Goal: Information Seeking & Learning: Learn about a topic

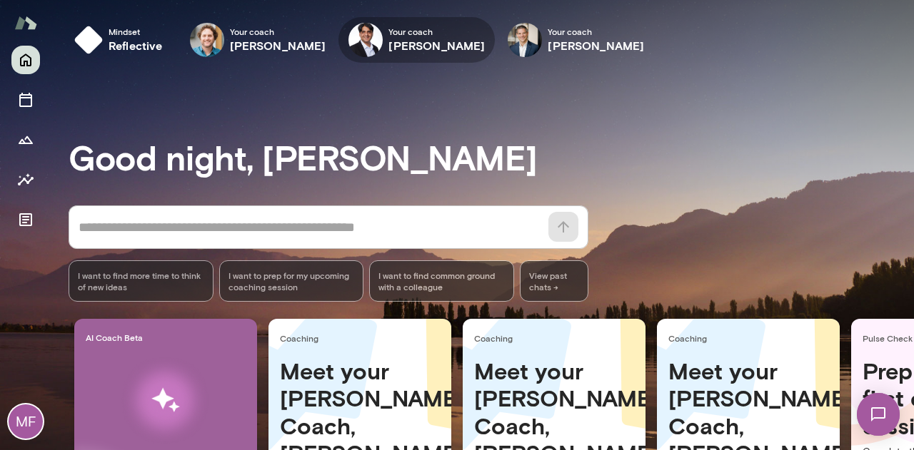
click at [388, 35] on span "Your coach" at bounding box center [436, 31] width 96 height 11
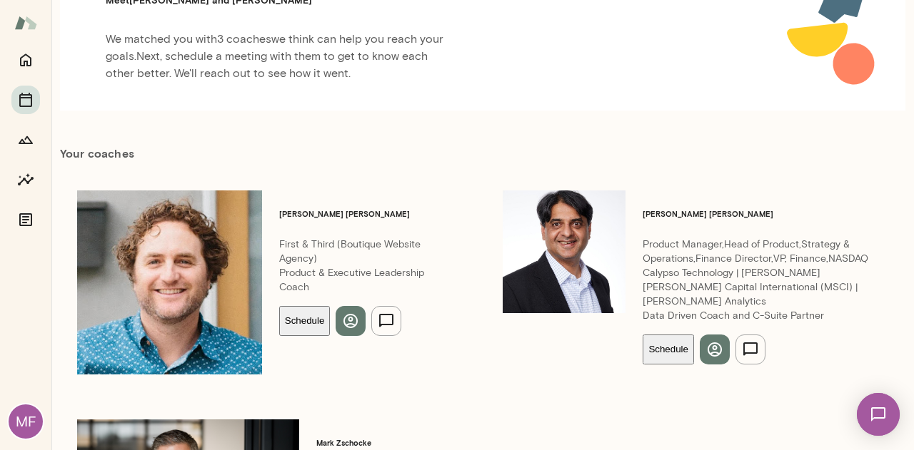
scroll to position [203, 0]
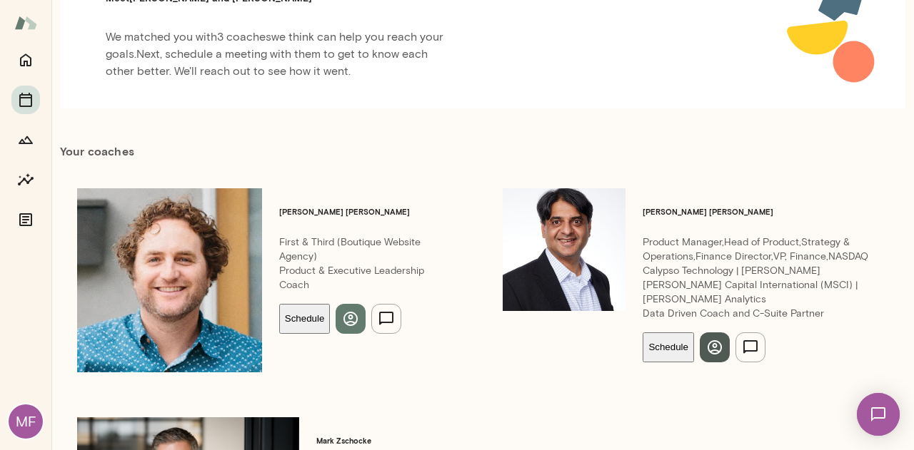
click at [707, 340] on icon "button" at bounding box center [714, 347] width 14 height 14
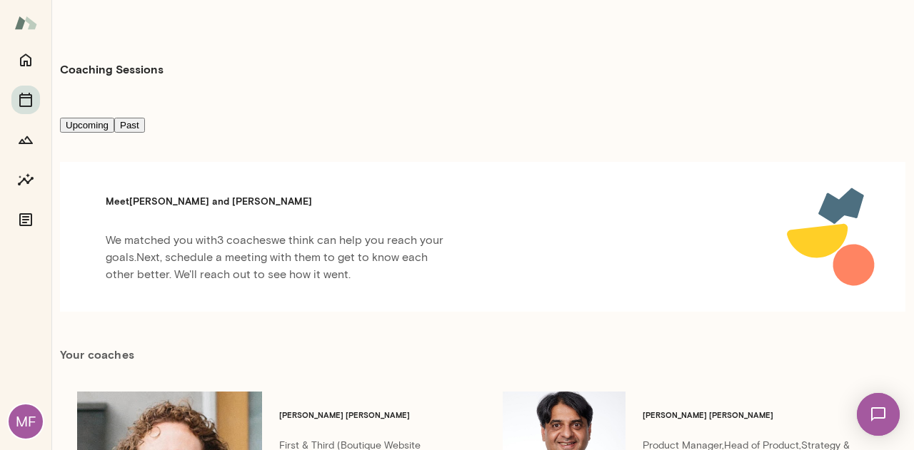
scroll to position [167, 0]
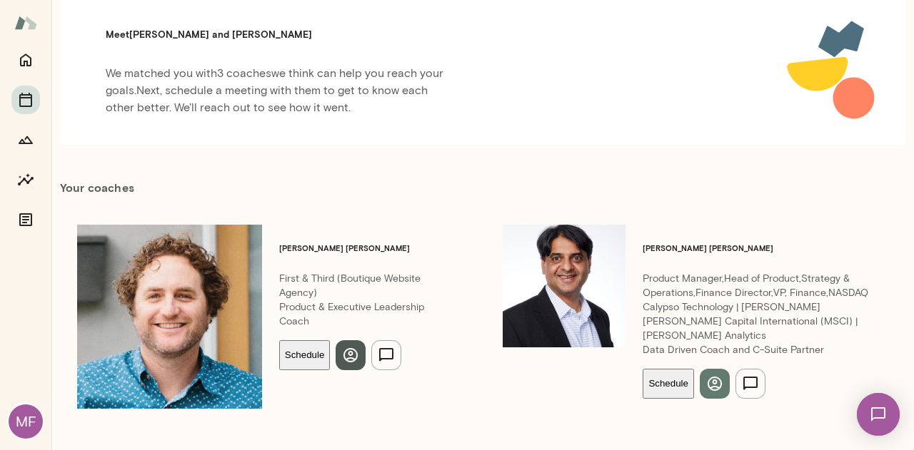
click at [342, 347] on icon "button" at bounding box center [350, 355] width 17 height 17
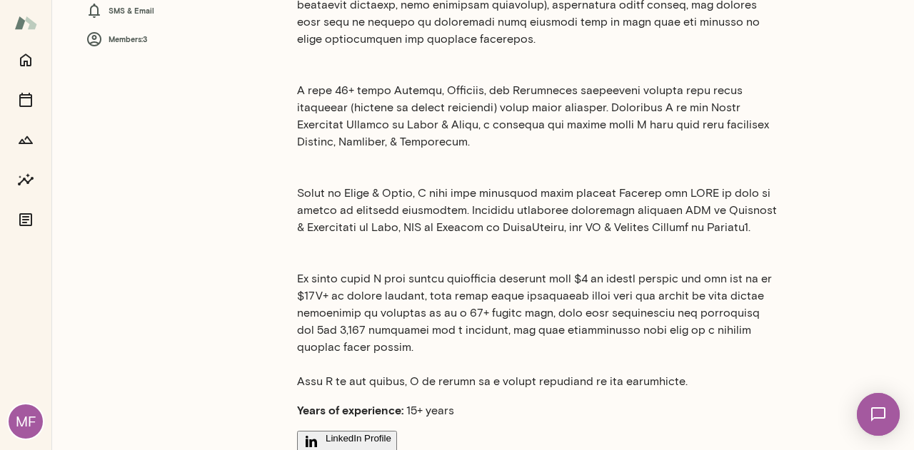
scroll to position [334, 0]
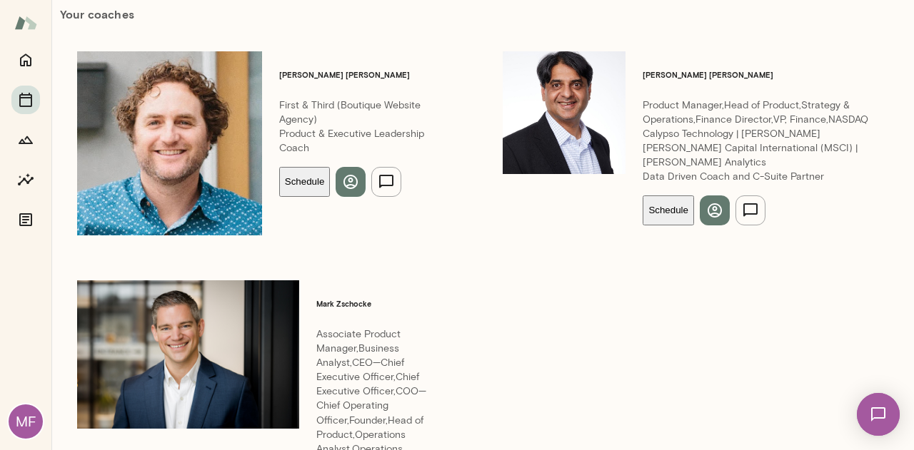
scroll to position [340, 0]
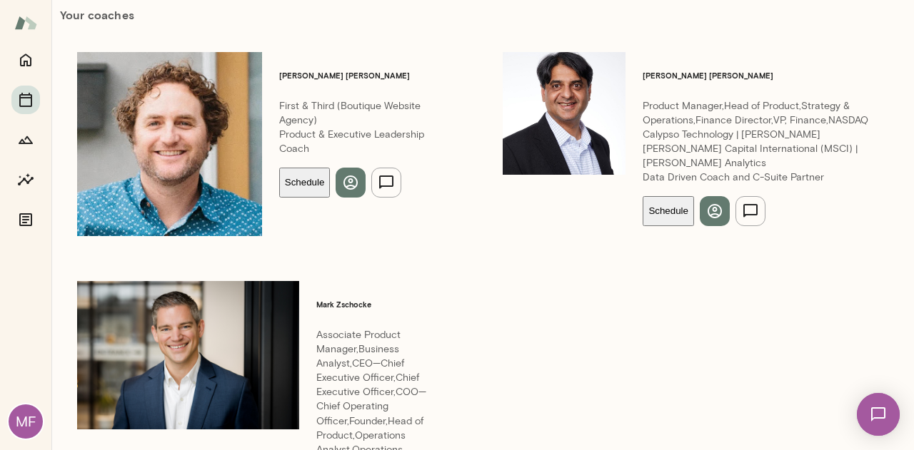
click at [118, 281] on img at bounding box center [188, 355] width 222 height 148
click at [316, 299] on h6 "Mark Zschocke" at bounding box center [380, 304] width 129 height 11
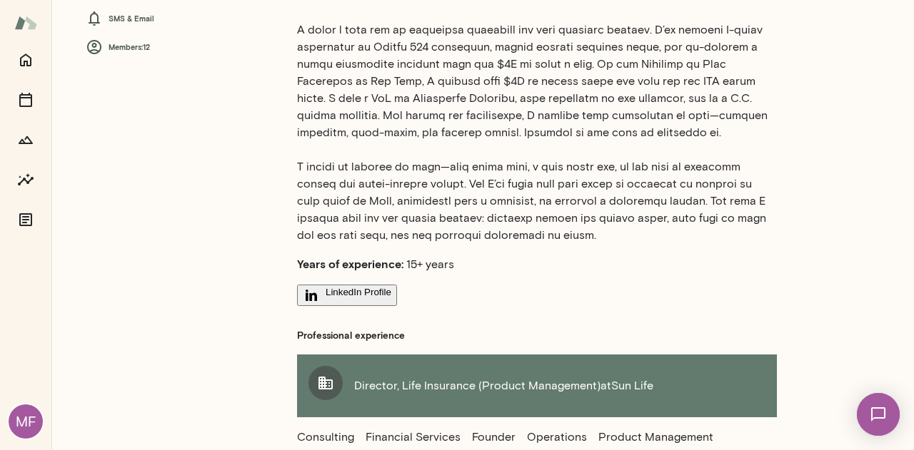
scroll to position [326, 0]
click at [342, 290] on button "LinkedIn Profile" at bounding box center [347, 296] width 100 height 21
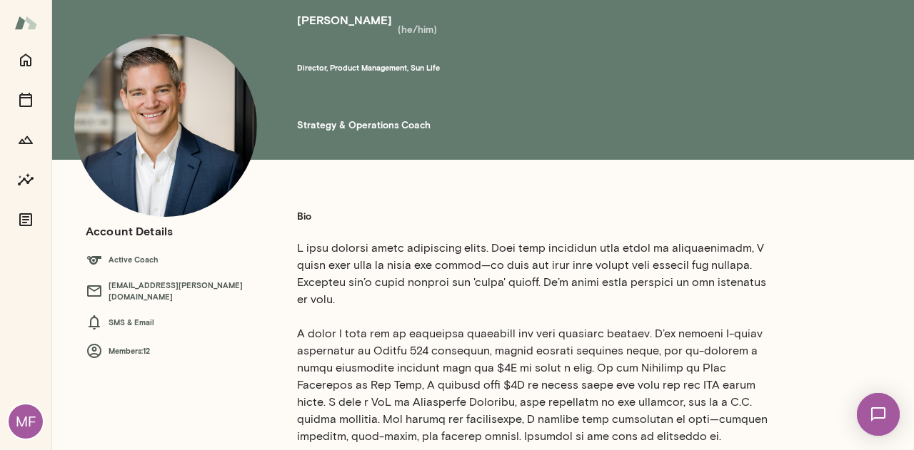
scroll to position [0, 0]
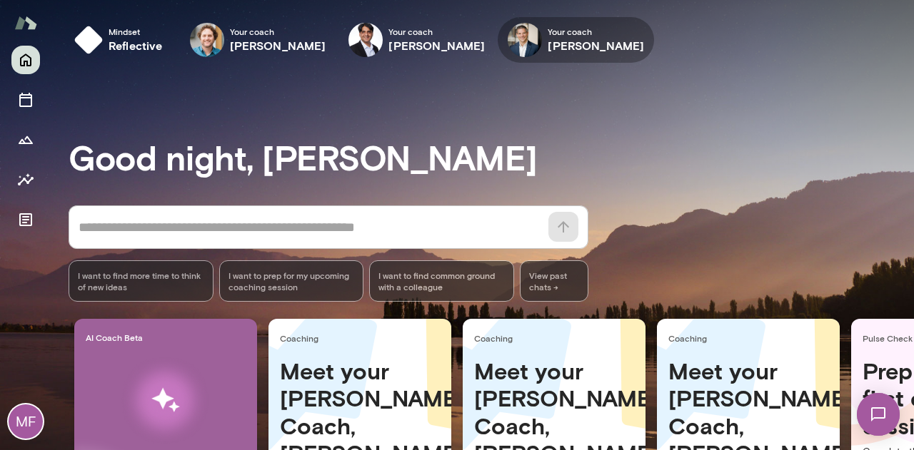
click at [547, 33] on span "Your coach" at bounding box center [595, 31] width 96 height 11
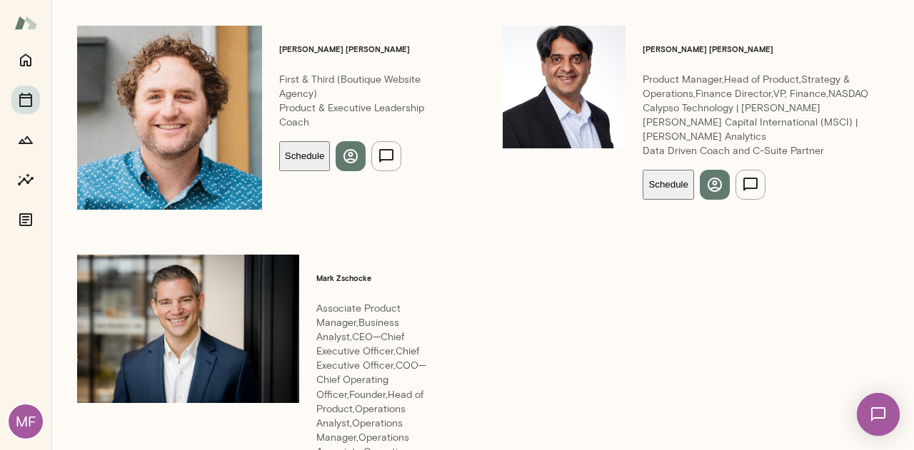
scroll to position [368, 0]
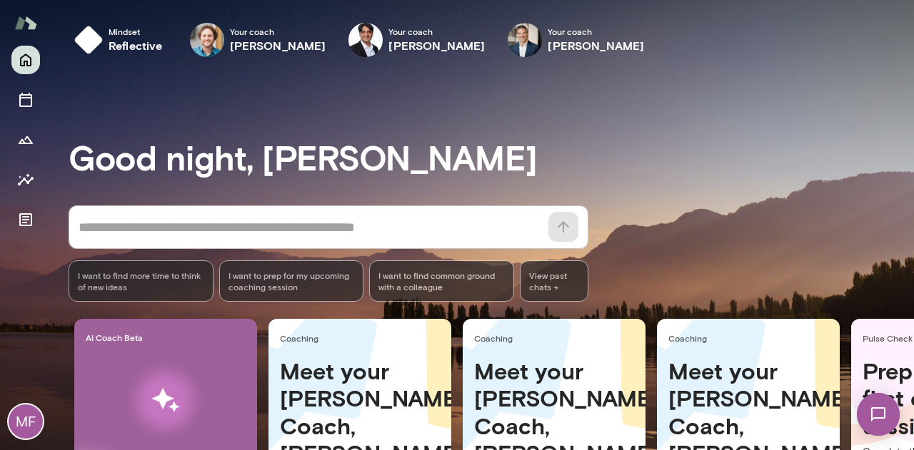
click at [23, 409] on div "MF" at bounding box center [26, 422] width 34 height 34
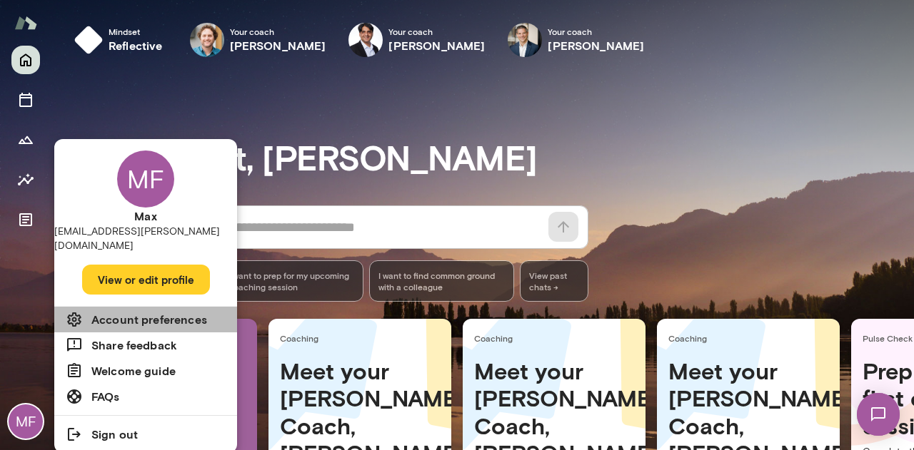
click at [136, 311] on h6 "Account preferences" at bounding box center [149, 319] width 116 height 17
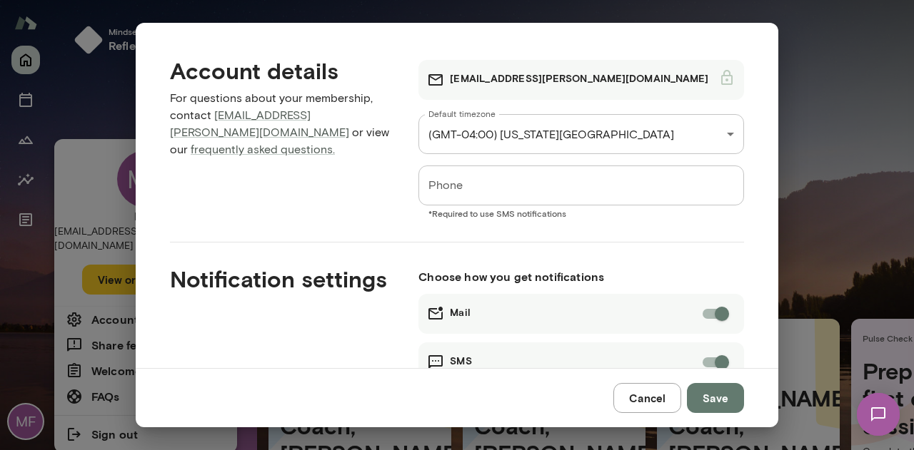
scroll to position [219, 0]
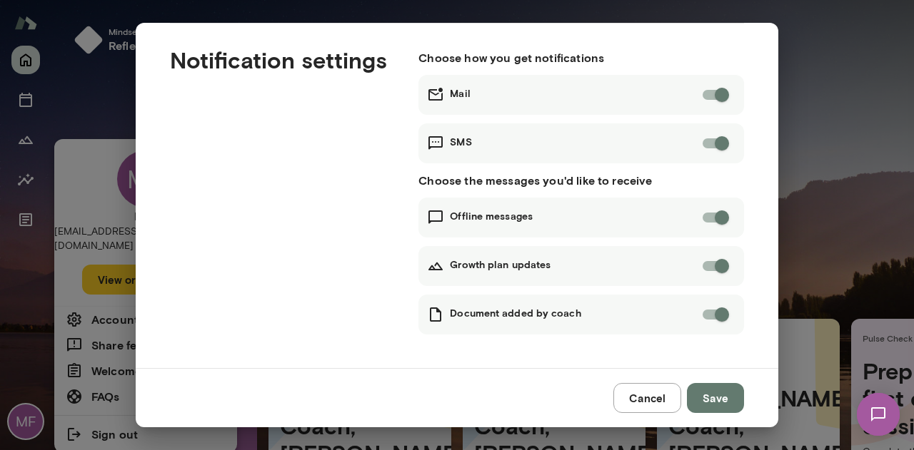
click at [657, 395] on button "Cancel" at bounding box center [647, 398] width 68 height 30
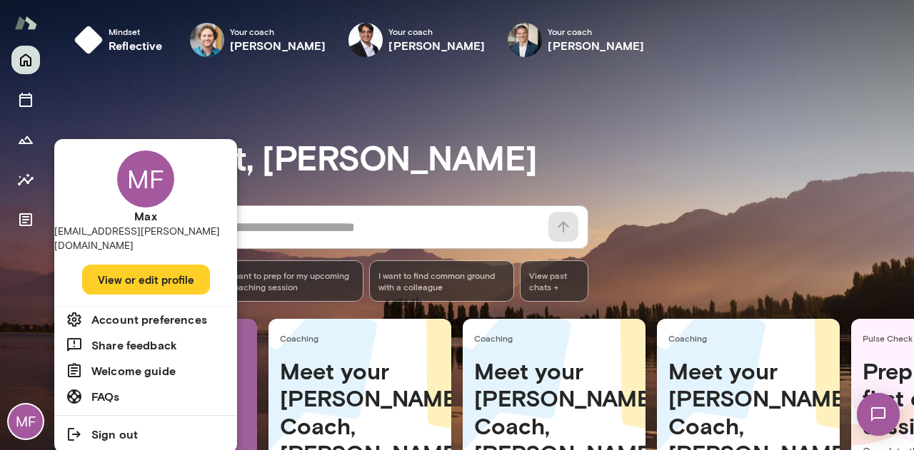
click at [21, 95] on div at bounding box center [457, 225] width 914 height 450
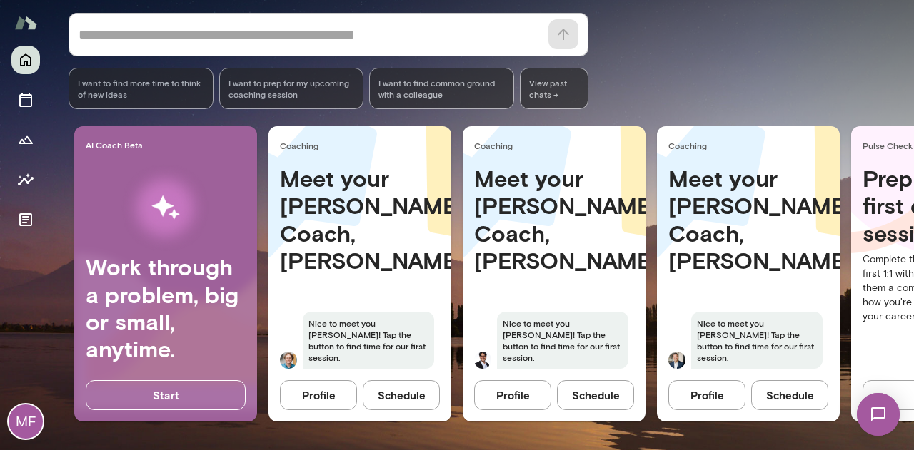
scroll to position [0, 165]
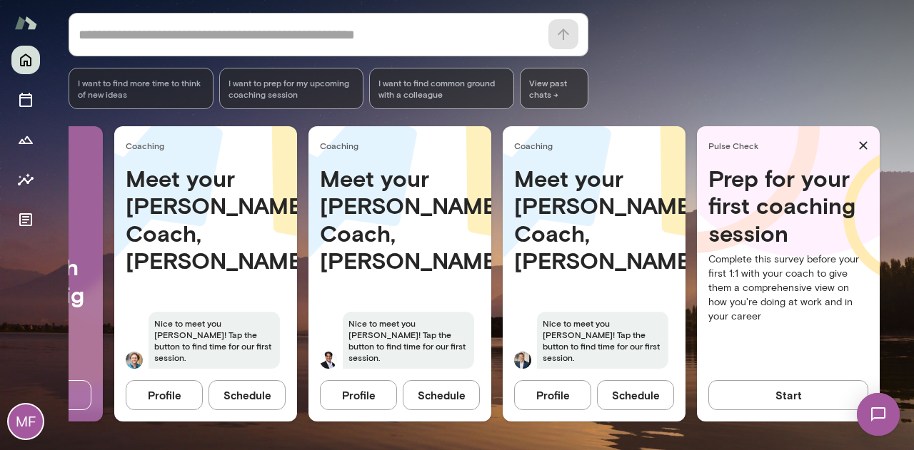
click at [428, 392] on button "Schedule" at bounding box center [441, 395] width 77 height 30
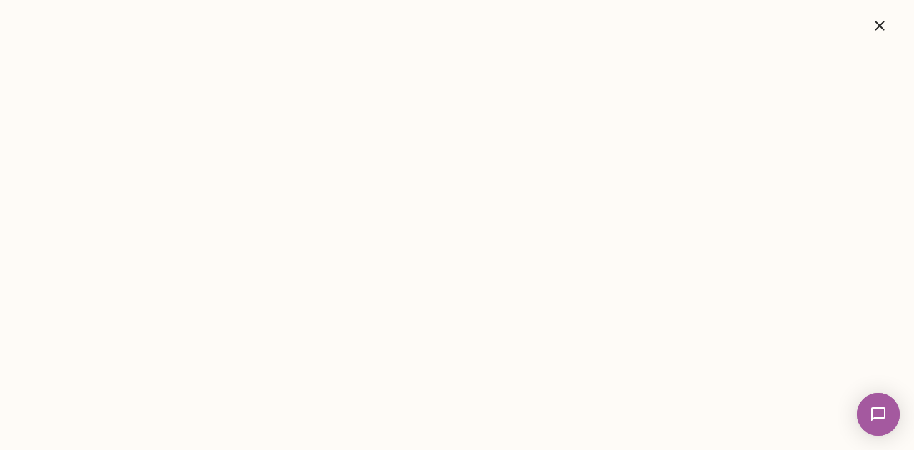
click at [874, 25] on icon "button" at bounding box center [879, 25] width 17 height 17
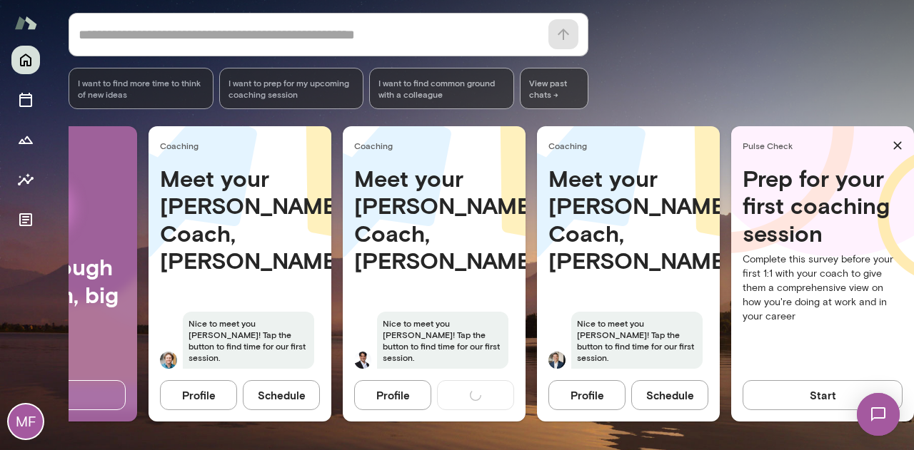
scroll to position [0, 122]
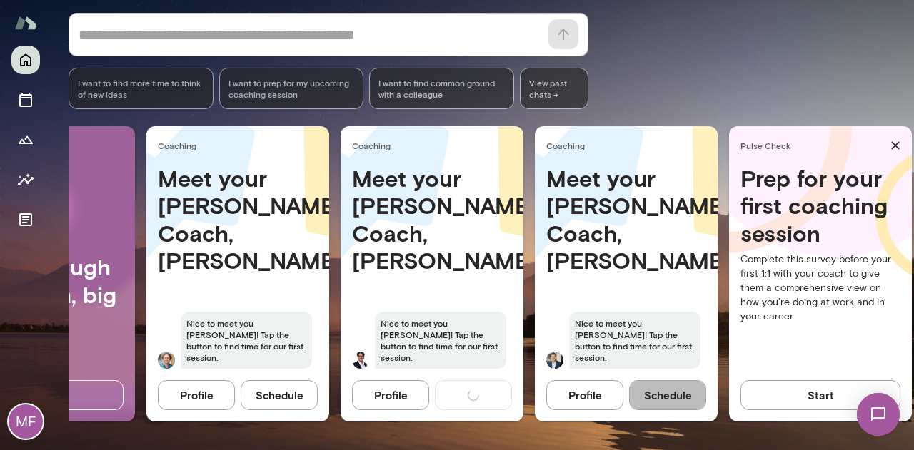
click at [659, 380] on button "Schedule" at bounding box center [667, 395] width 77 height 30
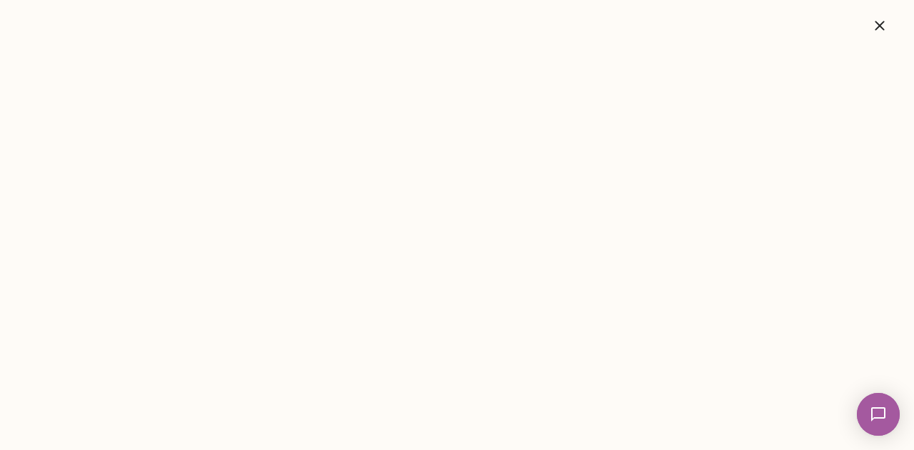
click at [872, 25] on icon "button" at bounding box center [879, 25] width 17 height 17
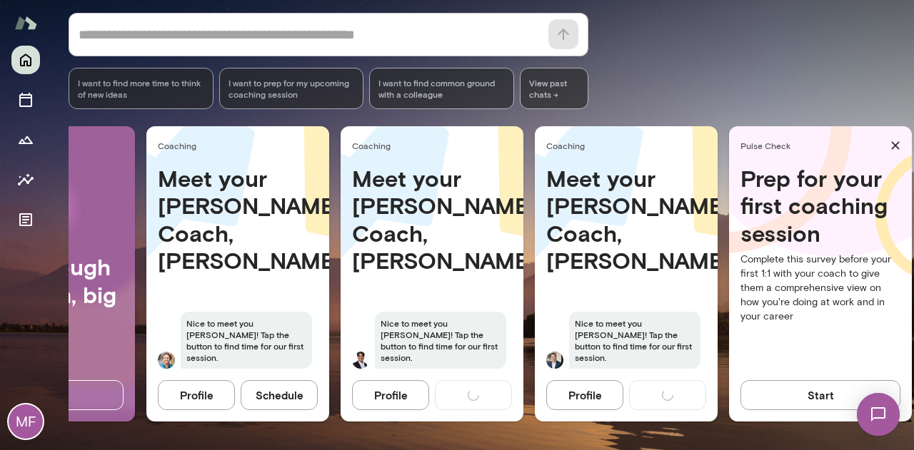
click at [284, 383] on button "Schedule" at bounding box center [279, 395] width 77 height 30
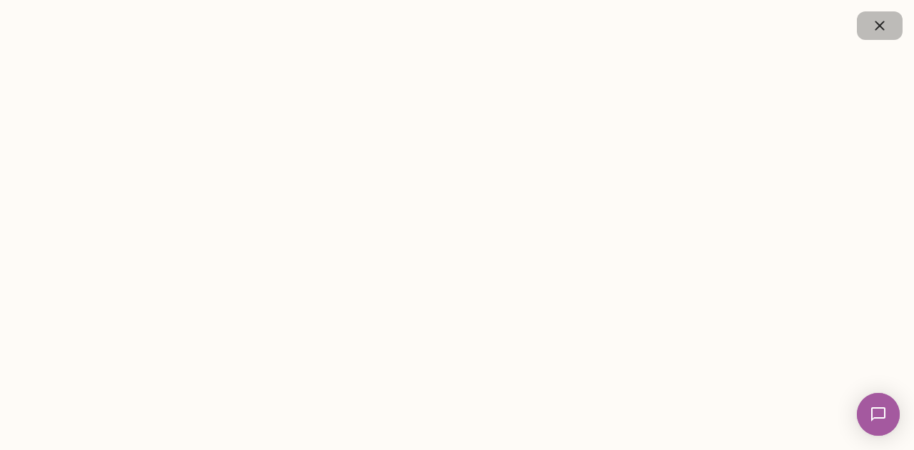
click at [876, 27] on icon "button" at bounding box center [879, 25] width 17 height 17
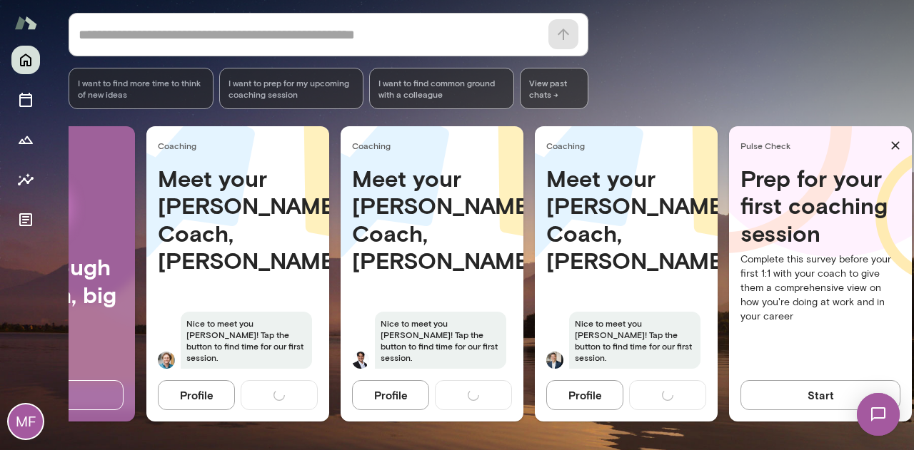
click at [272, 37] on div "* ​ ​" at bounding box center [329, 35] width 520 height 44
click at [31, 131] on icon "Growth Plan" at bounding box center [25, 139] width 17 height 17
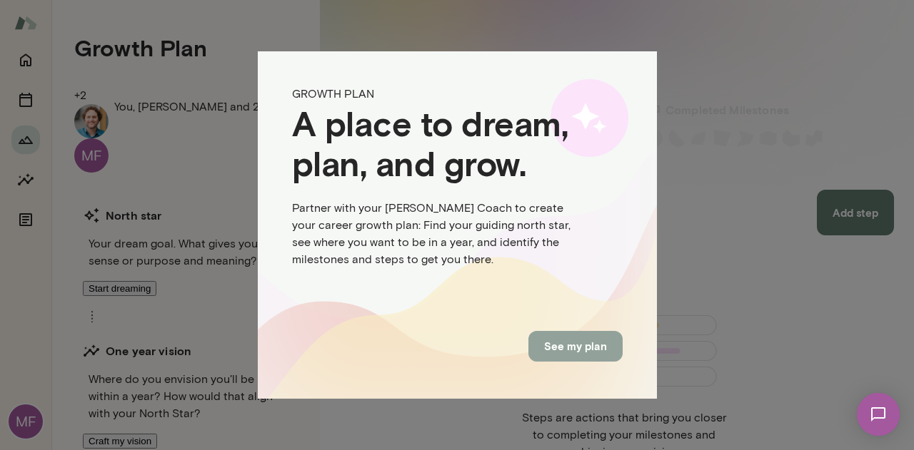
click at [569, 339] on button "See my plan" at bounding box center [575, 346] width 94 height 30
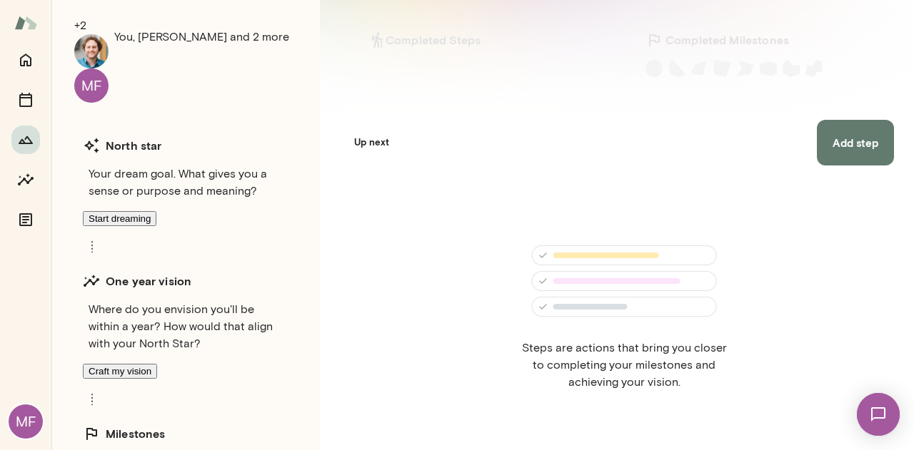
scroll to position [140, 0]
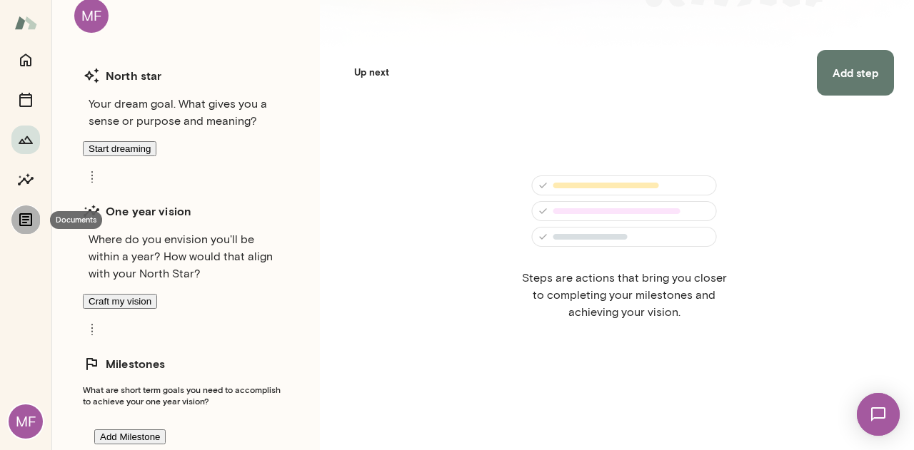
click at [26, 224] on icon "Documents" at bounding box center [25, 219] width 17 height 17
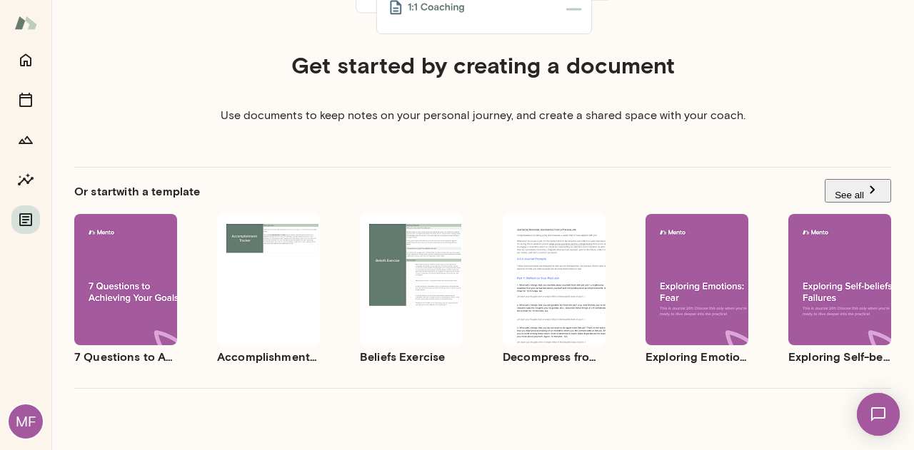
scroll to position [328, 0]
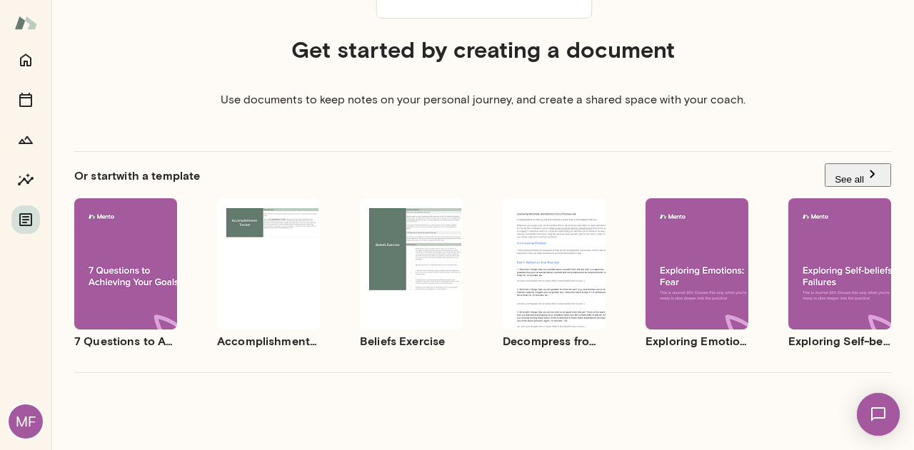
click at [30, 19] on img at bounding box center [25, 22] width 23 height 27
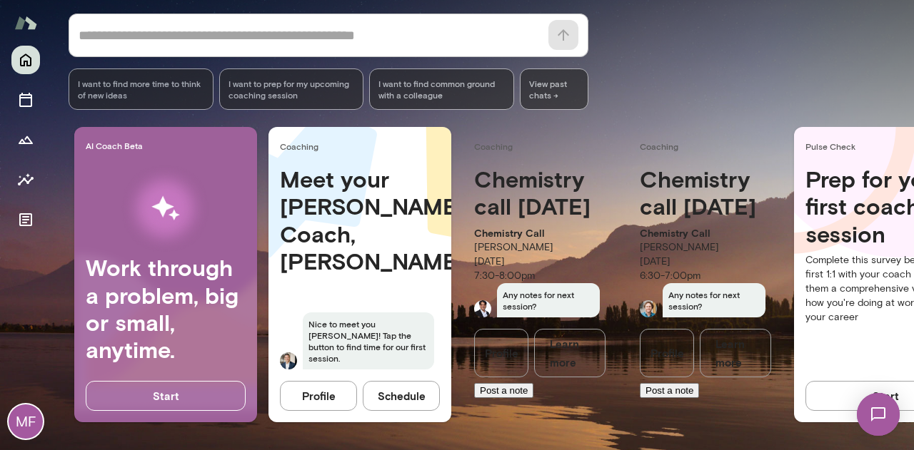
scroll to position [192, 0]
click at [17, 24] on img at bounding box center [25, 22] width 23 height 27
click at [26, 28] on img at bounding box center [25, 22] width 23 height 27
click at [30, 422] on div "MF" at bounding box center [26, 422] width 34 height 34
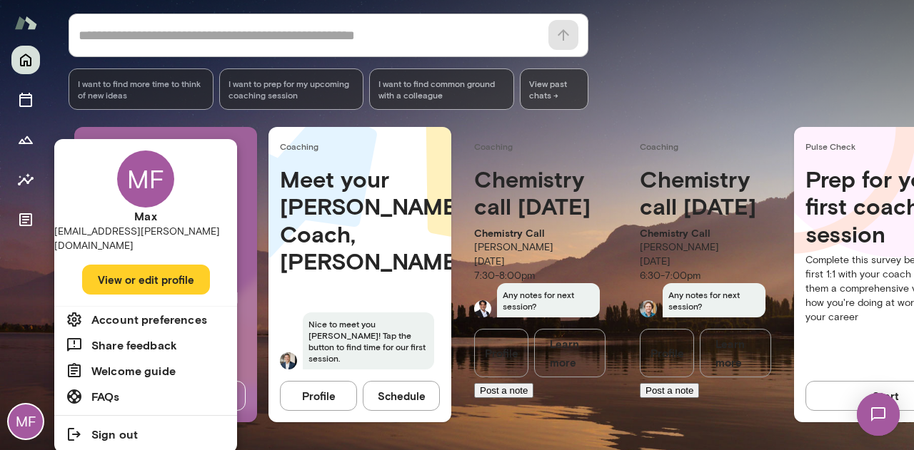
click at [143, 311] on h6 "Account preferences" at bounding box center [149, 319] width 116 height 17
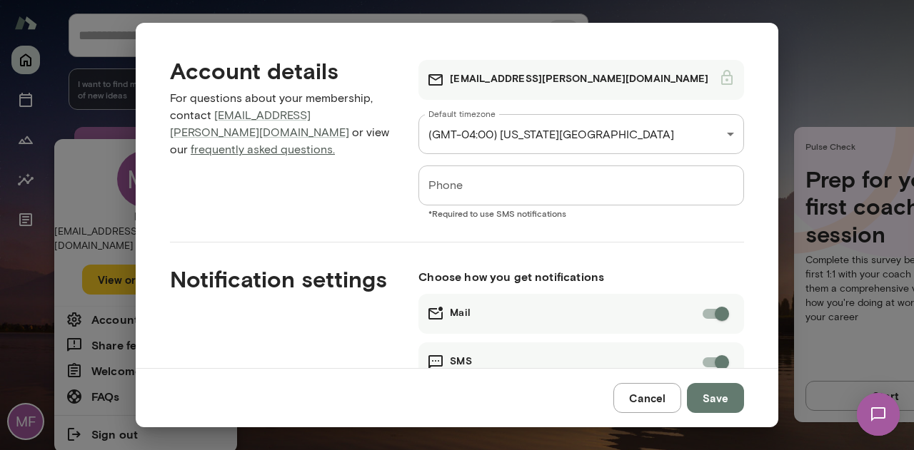
click at [287, 143] on link "frequently asked questions." at bounding box center [263, 150] width 144 height 14
